Goal: Task Accomplishment & Management: Use online tool/utility

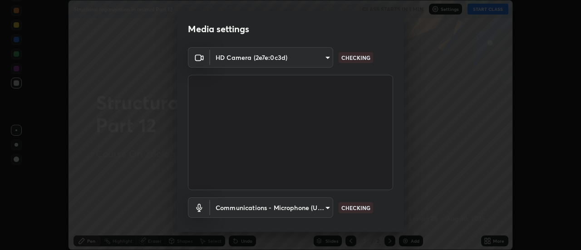
scroll to position [250, 581]
click at [258, 208] on body "Erase all Structural organisation in animal Part 12 CLASS STARTS IN 1 MIN Setti…" at bounding box center [290, 125] width 581 height 250
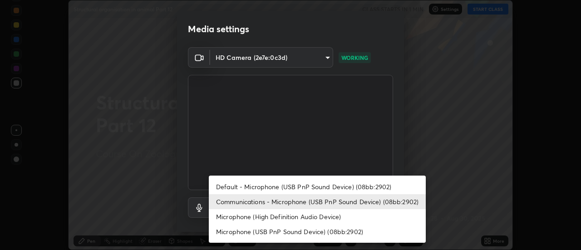
click at [226, 184] on li "Default - Microphone (USB PnP Sound Device) (08bb:2902)" at bounding box center [317, 186] width 217 height 15
type input "default"
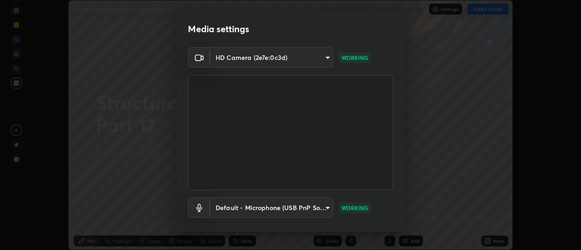
scroll to position [48, 0]
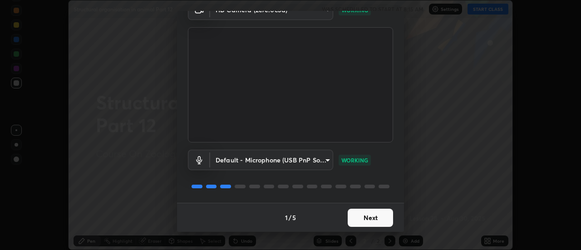
click at [356, 219] on button "Next" at bounding box center [370, 218] width 45 height 18
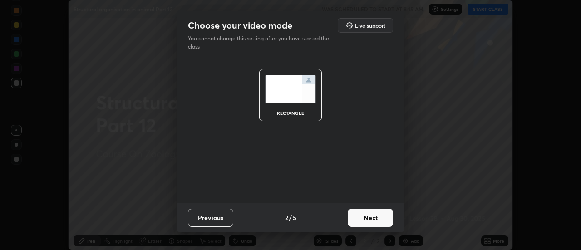
click at [356, 218] on button "Next" at bounding box center [370, 218] width 45 height 18
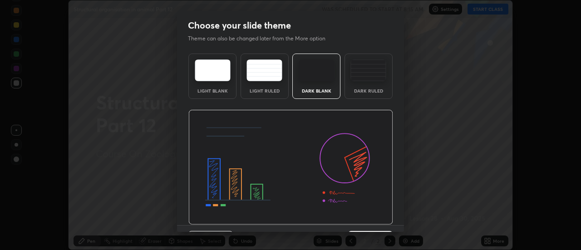
scroll to position [22, 0]
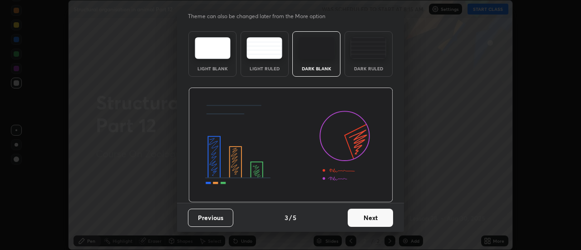
click at [357, 215] on button "Next" at bounding box center [370, 218] width 45 height 18
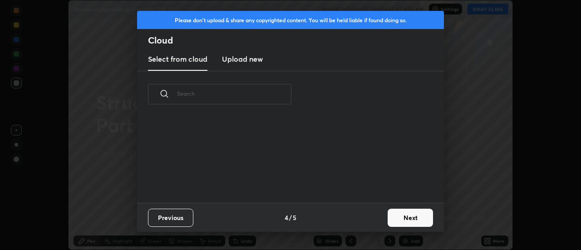
scroll to position [85, 292]
click at [395, 220] on button "Next" at bounding box center [410, 218] width 45 height 18
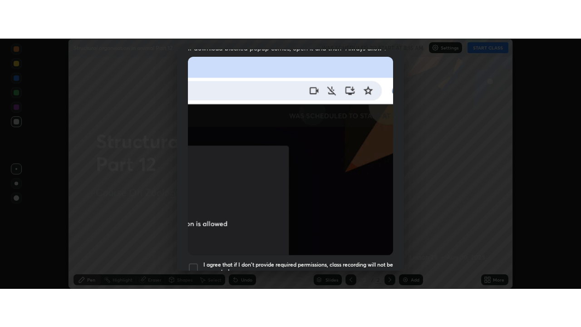
scroll to position [233, 0]
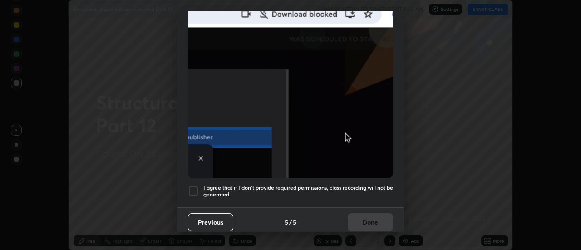
click at [232, 185] on h5 "I agree that if I don't provide required permissions, class recording will not …" at bounding box center [298, 191] width 190 height 14
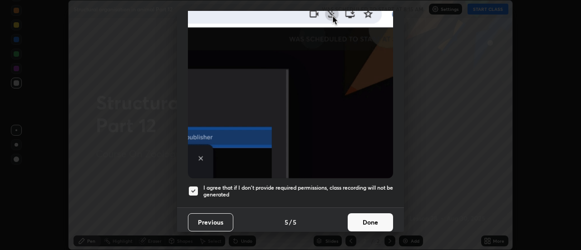
click at [364, 217] on button "Done" at bounding box center [370, 222] width 45 height 18
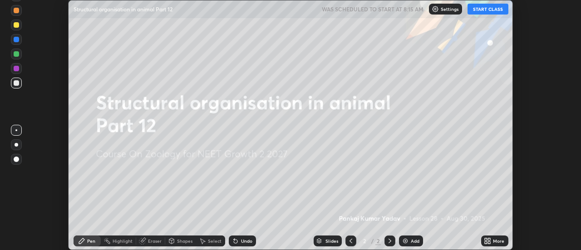
click at [489, 10] on button "START CLASS" at bounding box center [488, 9] width 41 height 11
click at [491, 240] on icon at bounding box center [490, 239] width 2 height 2
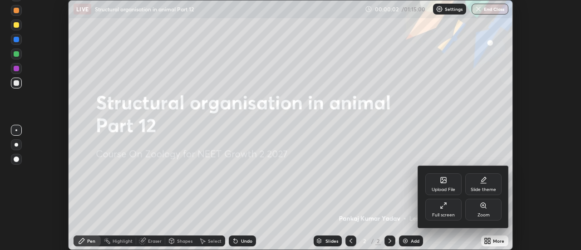
click at [453, 212] on div "Full screen" at bounding box center [444, 210] width 36 height 22
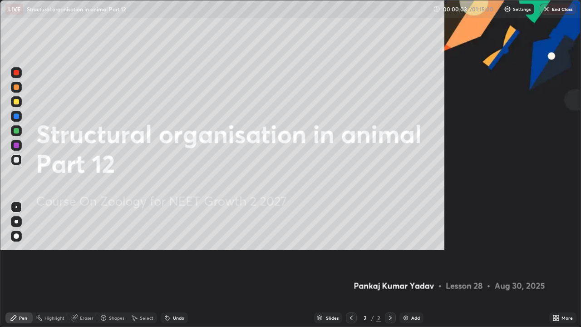
scroll to position [327, 581]
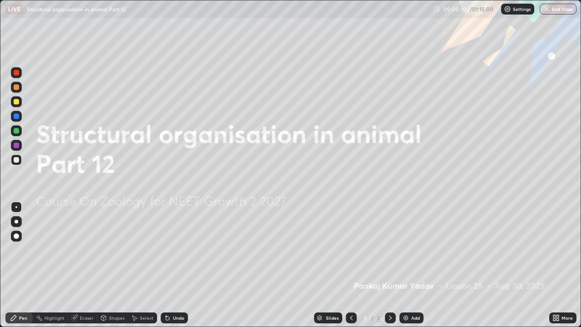
click at [402, 250] on img at bounding box center [405, 317] width 7 height 7
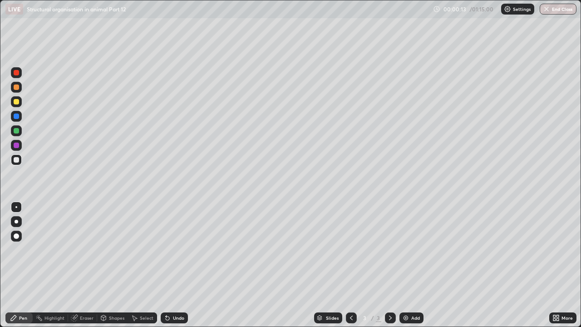
click at [17, 159] on div at bounding box center [16, 159] width 5 height 5
click at [17, 145] on div at bounding box center [16, 145] width 5 height 5
click at [16, 74] on div at bounding box center [16, 72] width 5 height 5
click at [18, 87] on div at bounding box center [16, 86] width 5 height 5
click at [18, 116] on div at bounding box center [16, 116] width 5 height 5
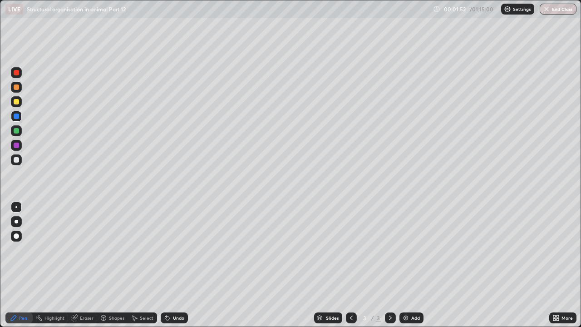
click at [18, 238] on div at bounding box center [16, 236] width 11 height 11
click at [518, 14] on div "Settings" at bounding box center [517, 9] width 33 height 11
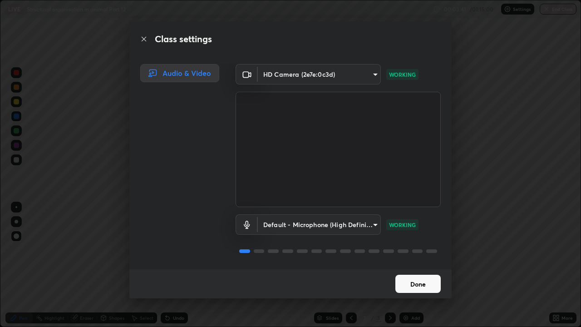
click at [581, 175] on div "Class settings Audio & Video HD Camera (2e7e:0c3d) b57c1fdf91d8206b81865365ded9…" at bounding box center [290, 163] width 581 height 327
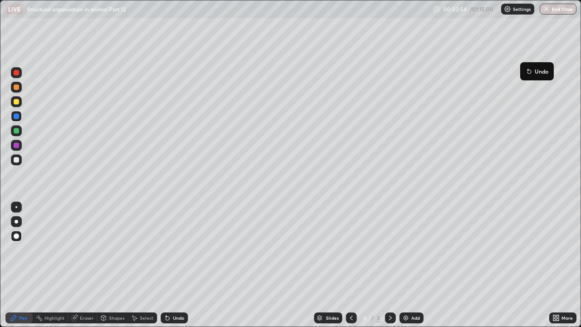
click at [524, 11] on p "Settings" at bounding box center [522, 9] width 18 height 5
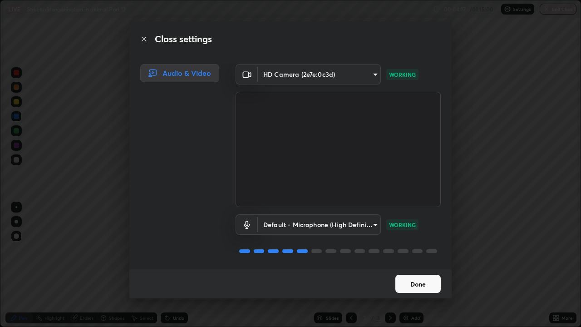
click at [423, 250] on button "Done" at bounding box center [418, 284] width 45 height 18
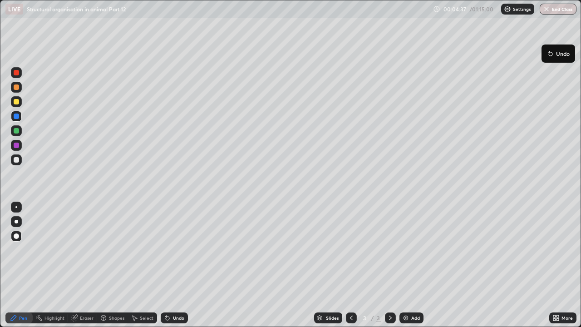
click at [523, 9] on p "Settings" at bounding box center [522, 9] width 18 height 5
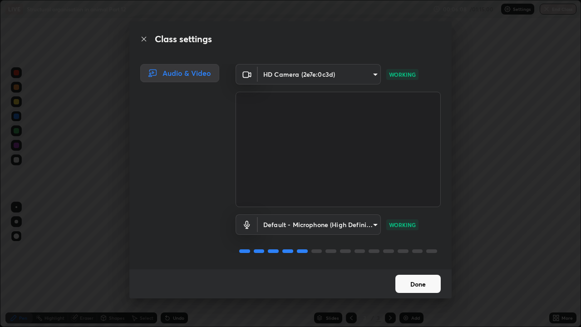
click at [427, 250] on button "Done" at bounding box center [418, 284] width 45 height 18
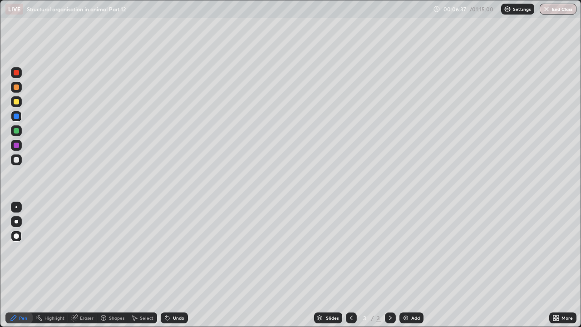
click at [16, 207] on div at bounding box center [16, 207] width 2 height 2
click at [390, 250] on icon at bounding box center [390, 317] width 7 height 7
click at [404, 250] on img at bounding box center [405, 317] width 7 height 7
click at [563, 13] on button "End Class" at bounding box center [558, 9] width 37 height 11
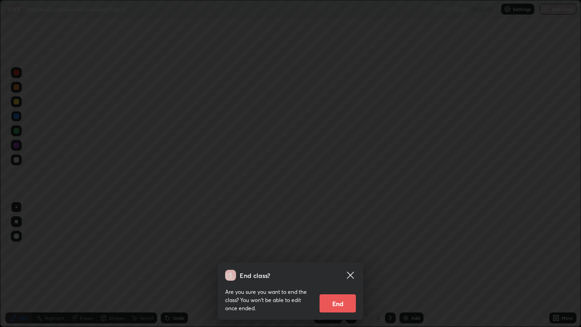
click at [344, 250] on button "End" at bounding box center [338, 303] width 36 height 18
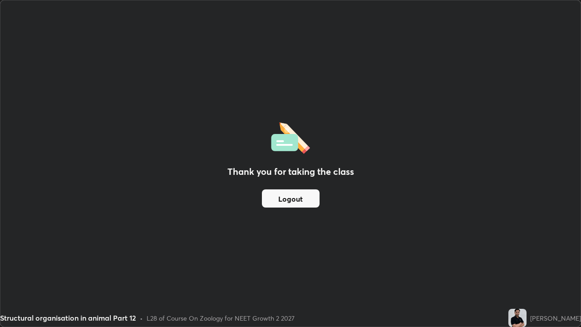
click at [313, 200] on button "Logout" at bounding box center [291, 198] width 58 height 18
click at [311, 198] on button "Logout" at bounding box center [291, 198] width 58 height 18
